Goal: Task Accomplishment & Management: Use online tool/utility

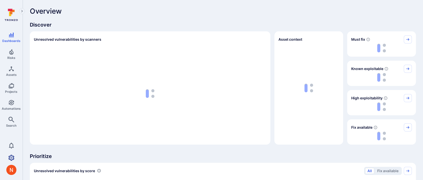
click at [13, 155] on link "Settings" at bounding box center [11, 158] width 23 height 10
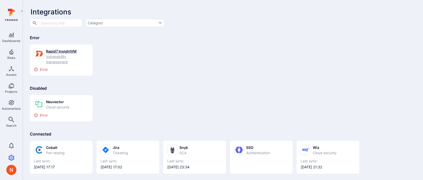
click at [66, 57] on div "Vulnerability management" at bounding box center [67, 59] width 42 height 11
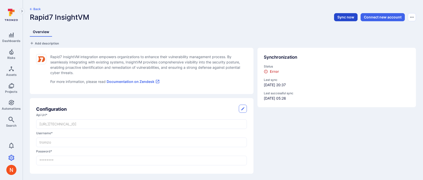
click at [335, 16] on button "Sync now" at bounding box center [346, 17] width 24 height 8
